Goal: Task Accomplishment & Management: Complete application form

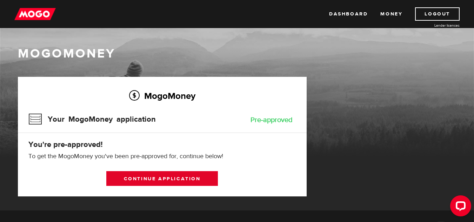
click at [171, 176] on link "Continue application" at bounding box center [162, 178] width 112 height 15
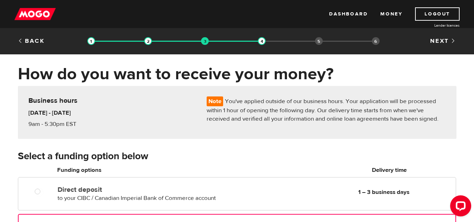
click at [279, 103] on p "Note You've applied outside of our business hours. Your application will be pro…" at bounding box center [326, 110] width 239 height 27
click at [403, 110] on p "Note You've applied outside of our business hours. Your application will be pro…" at bounding box center [326, 110] width 239 height 27
click at [244, 123] on p "Note You've applied outside of our business hours. Your application will be pro…" at bounding box center [326, 110] width 239 height 27
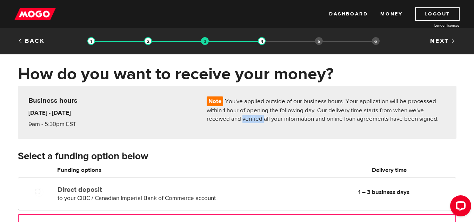
click at [244, 123] on p "Note You've applied outside of our business hours. Your application will be pro…" at bounding box center [326, 110] width 239 height 27
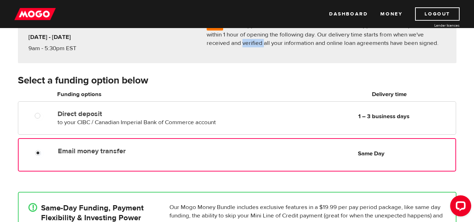
scroll to position [105, 0]
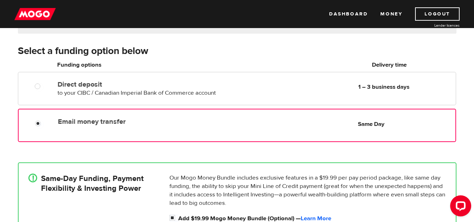
click at [0, 149] on div "How do you want to receive your money? Note You've applied outside of our busin…" at bounding box center [237, 116] width 474 height 315
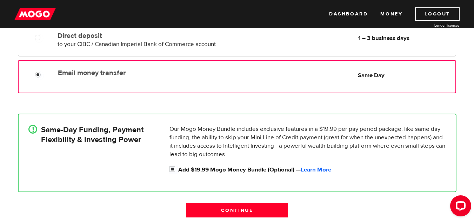
scroll to position [211, 0]
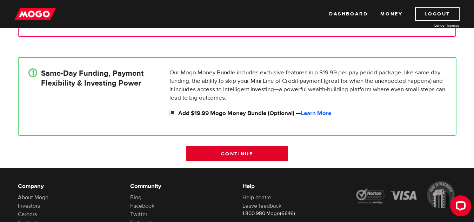
click at [236, 155] on input "Continue" at bounding box center [237, 153] width 102 height 15
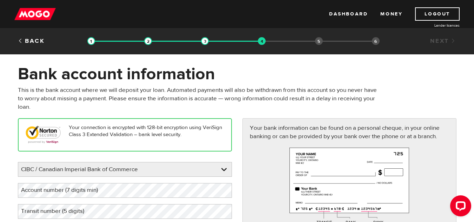
click at [124, 90] on p "This is the bank account where we will deposit your loan. Automated payments wi…" at bounding box center [200, 98] width 364 height 25
click at [294, 91] on p "This is the bank account where we will deposit your loan. Automated payments wi…" at bounding box center [200, 98] width 364 height 25
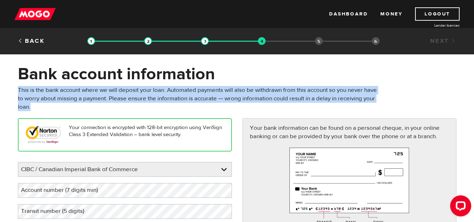
click at [294, 91] on p "This is the bank account where we will deposit your loan. Automated payments wi…" at bounding box center [200, 98] width 364 height 25
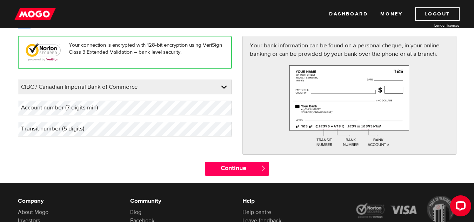
scroll to position [70, 0]
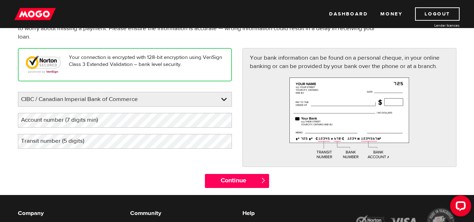
click at [88, 115] on label "Account number (7 digits min)" at bounding box center [65, 120] width 94 height 14
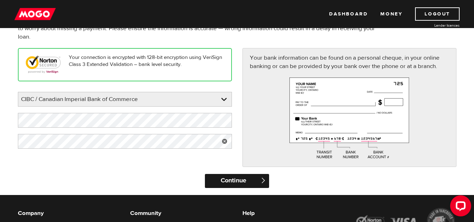
click at [243, 181] on input "Continue" at bounding box center [237, 181] width 64 height 14
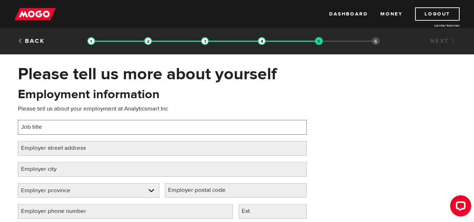
click at [67, 121] on input "Job title" at bounding box center [162, 127] width 289 height 15
type input "Software Developer"
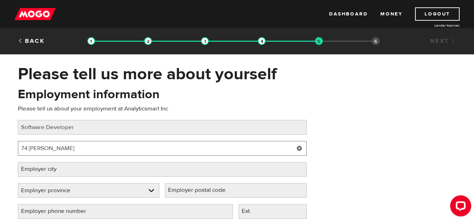
click at [80, 146] on input "74 Snider" at bounding box center [162, 148] width 289 height 15
paste input "1 E Liberty St #301"
type input "71 E Liberty St #301"
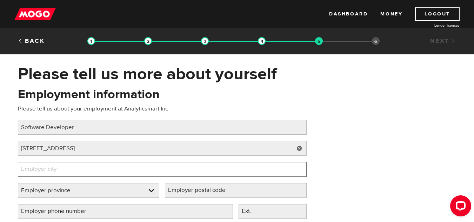
click at [79, 171] on input "Employer city" at bounding box center [162, 169] width 289 height 15
type input "Toronto"
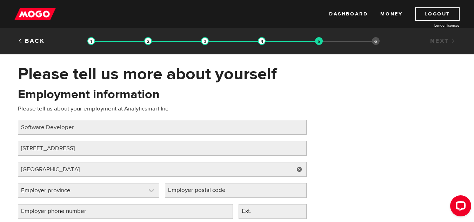
click at [89, 194] on link at bounding box center [88, 191] width 141 height 14
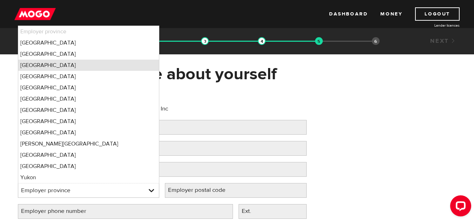
click at [47, 63] on li "Ontario" at bounding box center [88, 65] width 141 height 11
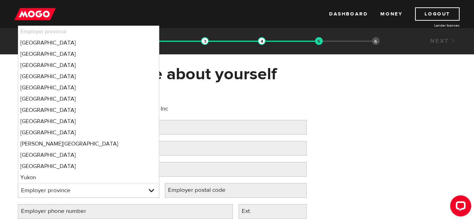
select select "ON"
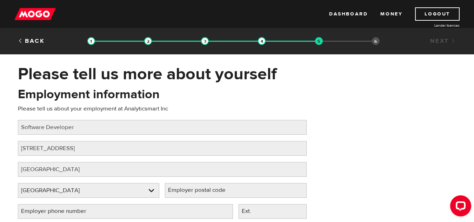
click at [222, 190] on label "Employer postal code" at bounding box center [202, 190] width 75 height 14
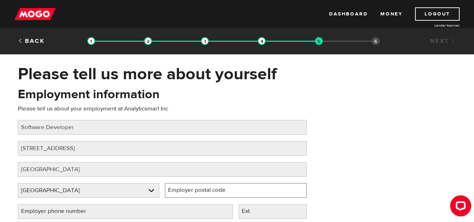
click at [222, 190] on input "Employer postal code" at bounding box center [236, 190] width 142 height 15
click at [198, 193] on label "Employer postal code" at bounding box center [202, 190] width 75 height 14
click at [198, 193] on input "Employer postal code" at bounding box center [236, 190] width 142 height 15
paste input "M6K 3P6"
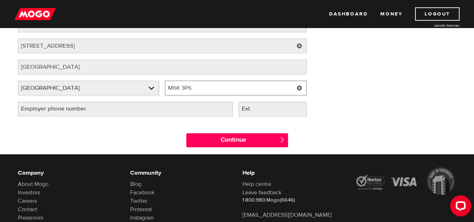
scroll to position [105, 0]
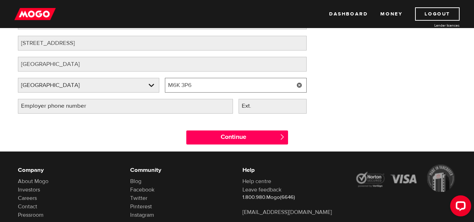
type input "M6K 3P6"
click at [47, 110] on label "Employer phone number" at bounding box center [59, 106] width 83 height 14
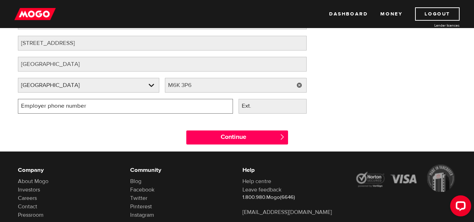
click at [47, 110] on input "Employer phone number" at bounding box center [125, 106] width 215 height 15
type input "(647) 748-7875"
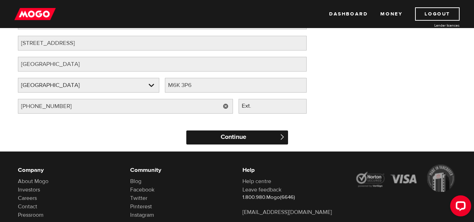
click at [251, 135] on input "Continue" at bounding box center [237, 138] width 102 height 14
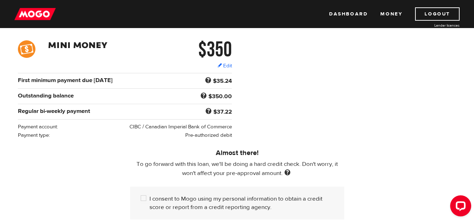
scroll to position [140, 0]
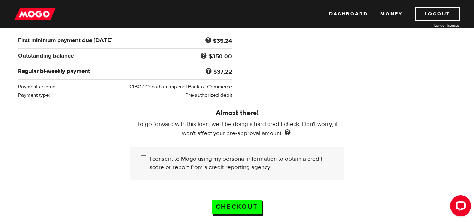
drag, startPoint x: 142, startPoint y: 157, endPoint x: 116, endPoint y: 167, distance: 28.7
click at [142, 157] on input "I consent to Mogo using my personal information to obtain a credit score or rep…" at bounding box center [145, 159] width 9 height 9
click at [141, 157] on input "I consent to Mogo using my personal information to obtain a credit score or rep…" at bounding box center [145, 159] width 9 height 9
click at [142, 157] on input "I consent to Mogo using my personal information to obtain a credit score or rep…" at bounding box center [145, 159] width 9 height 9
checkbox input "true"
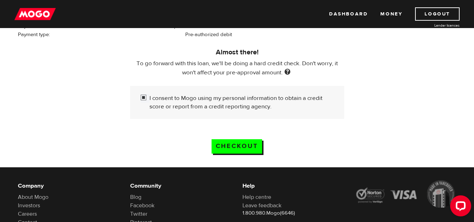
scroll to position [211, 0]
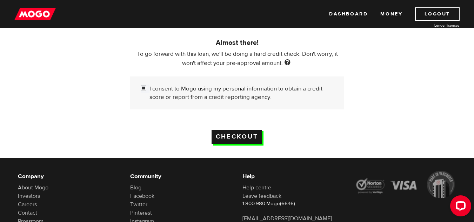
click at [239, 136] on input "Checkout" at bounding box center [237, 137] width 51 height 14
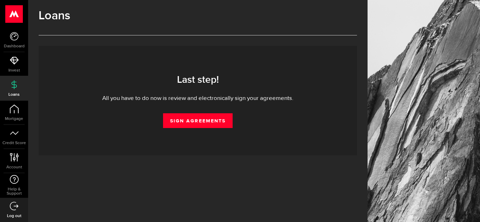
click at [113, 97] on div "All you have to do now is review and electronically sign your agreements." at bounding box center [197, 98] width 297 height 8
click at [258, 100] on div "All you have to do now is review and electronically sign your agreements." at bounding box center [197, 98] width 297 height 8
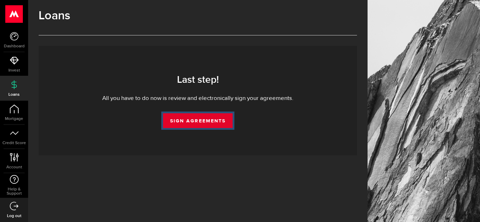
click at [180, 120] on link "Sign Agreements" at bounding box center [198, 120] width 70 height 15
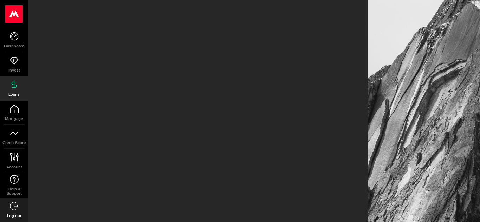
drag, startPoint x: 124, startPoint y: 68, endPoint x: 125, endPoint y: 74, distance: 6.4
click at [125, 74] on div "Loans Generating your agreements... Your agreements are being generated... You …" at bounding box center [197, 111] width 339 height 222
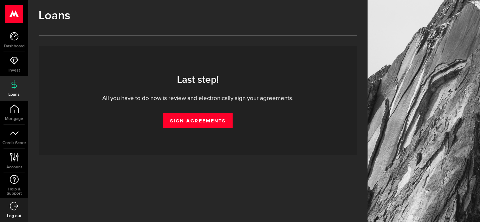
click at [14, 89] on link "Loans" at bounding box center [14, 89] width 28 height 24
click at [14, 39] on icon at bounding box center [14, 36] width 9 height 9
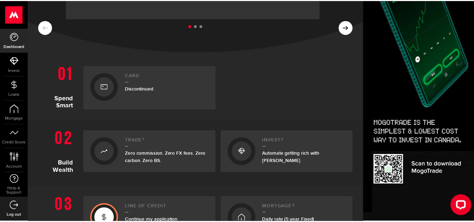
scroll to position [140, 0]
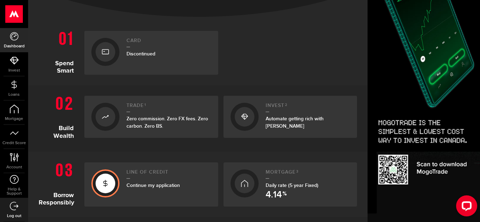
click at [287, 186] on span "Daily rate (5 year Fixed) 4.14 %" at bounding box center [291, 186] width 53 height 6
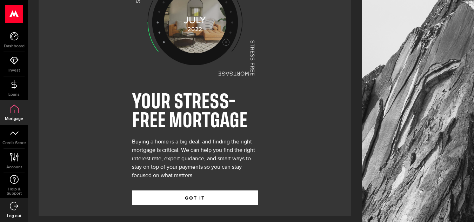
scroll to position [48, 0]
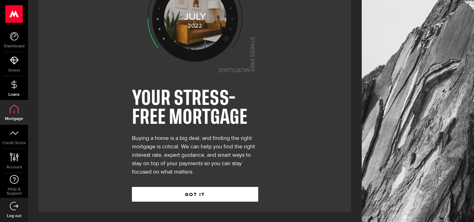
click at [19, 88] on link "Loans" at bounding box center [14, 89] width 28 height 24
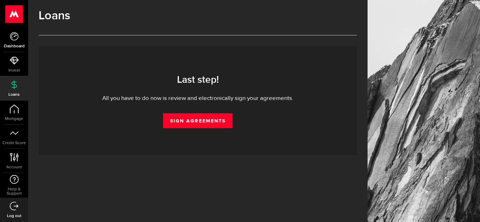
click at [15, 41] on link "Dashboard" at bounding box center [14, 40] width 28 height 24
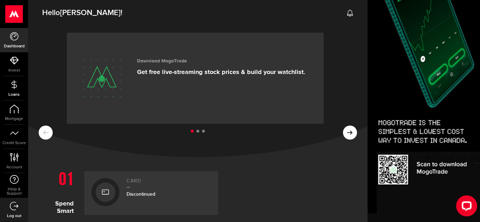
click at [12, 90] on link "Loans" at bounding box center [14, 89] width 28 height 24
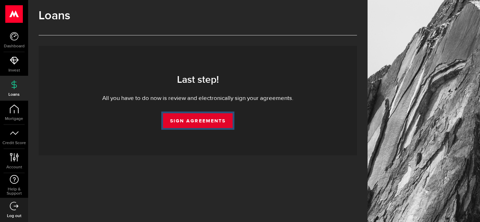
click at [199, 120] on link "Sign Agreements" at bounding box center [198, 120] width 70 height 15
